Goal: Entertainment & Leisure: Browse casually

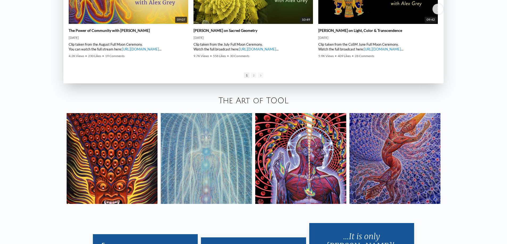
scroll to position [1011, 0]
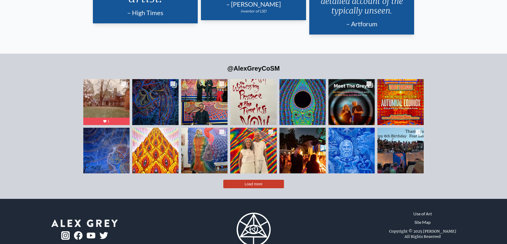
scroll to position [1319, 0]
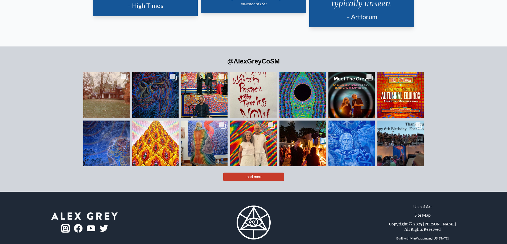
click at [253, 175] on span "Load more" at bounding box center [253, 177] width 18 height 4
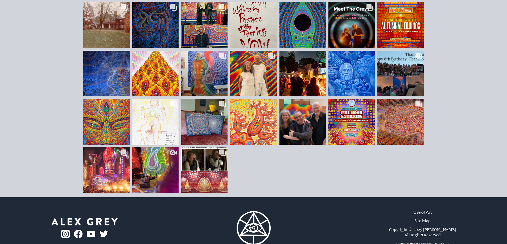
scroll to position [1395, 0]
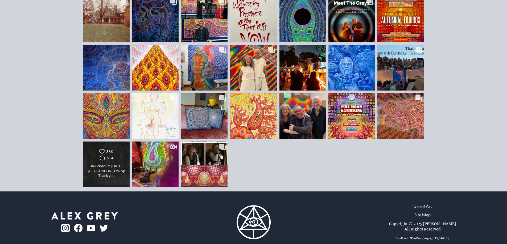
click at [112, 164] on div "Hallucinarium May 1, Madrid! Thank you @allysongreycosm @elrowofficial and ever…" at bounding box center [107, 171] width 38 height 15
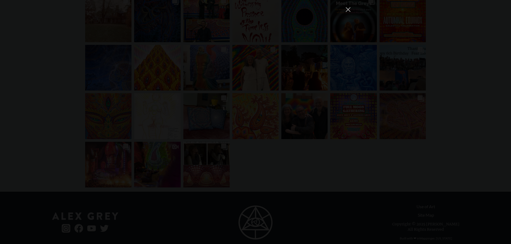
scroll to position [3113, 0]
click at [349, 7] on button "Close Instagram Feed Popup" at bounding box center [348, 9] width 9 height 9
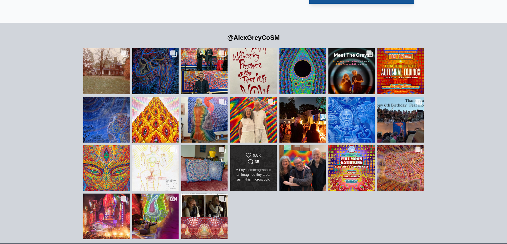
scroll to position [1342, 0]
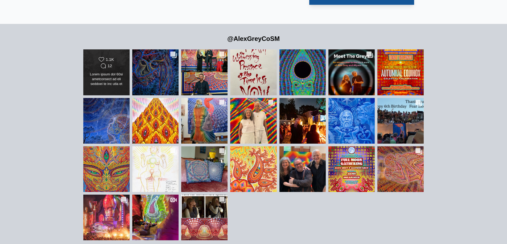
click at [112, 60] on div "Likes Count 1.1K Comments Count 12" at bounding box center [107, 72] width 38 height 31
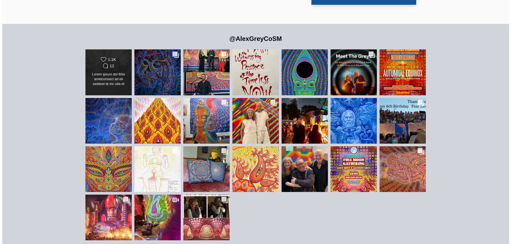
scroll to position [0, 0]
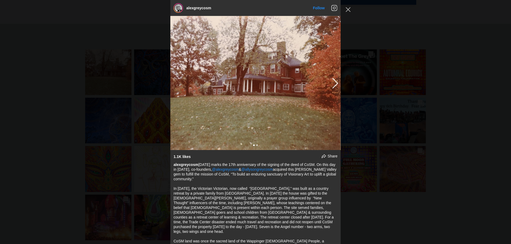
click at [283, 92] on img "Instagram Feed popup" at bounding box center [255, 83] width 170 height 134
click at [281, 94] on img "Instagram Feed popup" at bounding box center [255, 83] width 170 height 134
click at [331, 83] on button "Previous image" at bounding box center [334, 83] width 6 height 10
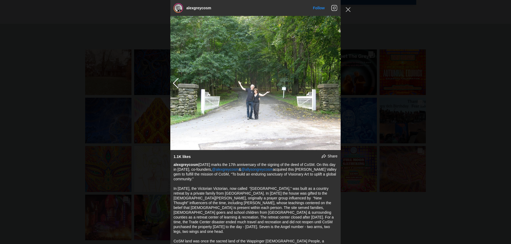
click at [324, 102] on img "Instagram Feed popup" at bounding box center [255, 83] width 170 height 134
click at [350, 8] on button "Close Instagram Feed Popup" at bounding box center [348, 9] width 9 height 9
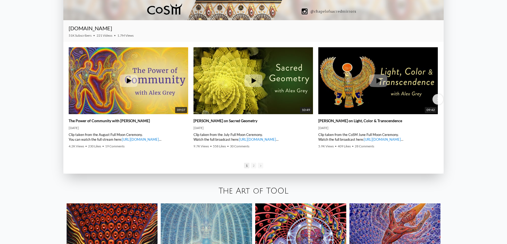
scroll to position [916, 0]
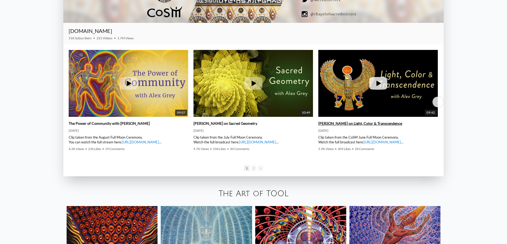
click at [355, 85] on img at bounding box center [377, 84] width 119 height 90
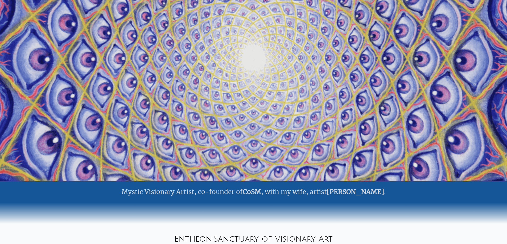
scroll to position [0, 0]
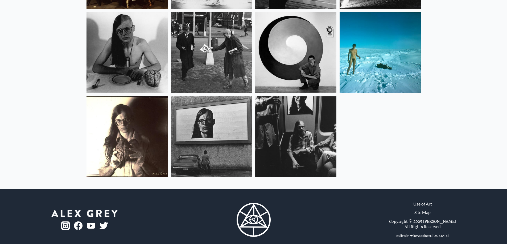
scroll to position [307, 0]
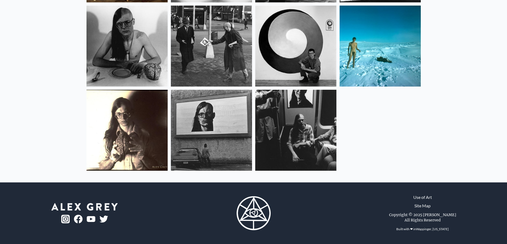
click at [369, 58] on img at bounding box center [379, 46] width 81 height 81
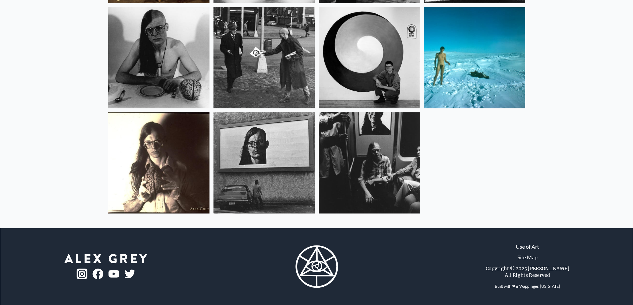
scroll to position [245, 0]
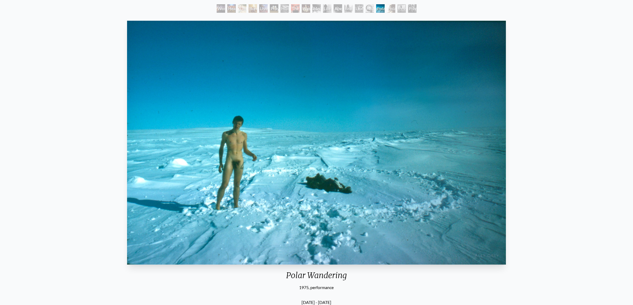
scroll to position [18, 0]
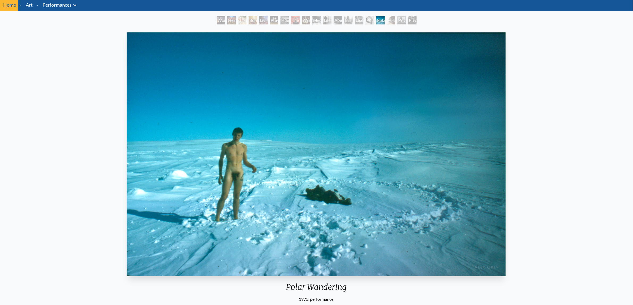
click at [506, 158] on div "Polar Wandering 1975, performance [DATE] - [DATE] [GEOGRAPHIC_DATA], [GEOGRAPHI…" at bounding box center [316, 237] width 625 height 415
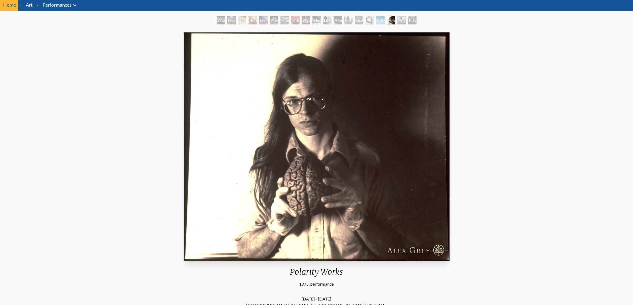
click at [506, 153] on div "Polarity Works 1975, performance [DATE] - [DATE] [GEOGRAPHIC_DATA], [US_STATE] …" at bounding box center [316, 204] width 625 height 349
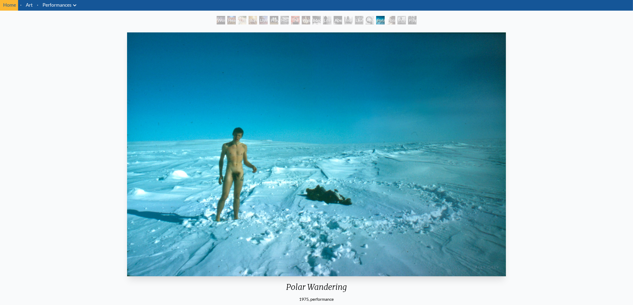
click at [156, 155] on img "16 / 19" at bounding box center [316, 154] width 379 height 244
